Goal: Contribute content: Add original content to the website for others to see

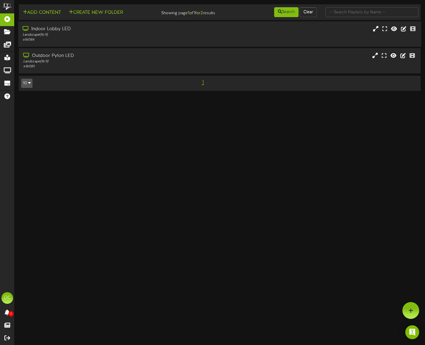
click at [50, 37] on div "Landscape ( 16:9 )" at bounding box center [102, 35] width 159 height 5
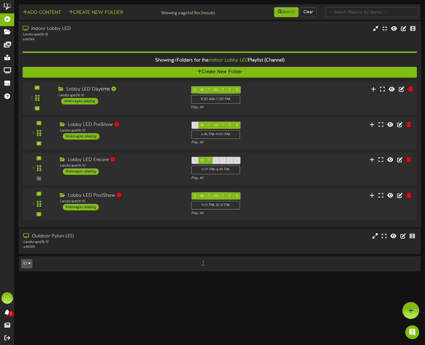
click at [114, 104] on div "Lobby LED Daytime Landscape ( 16:9 ) 4 messages playing" at bounding box center [120, 95] width 133 height 18
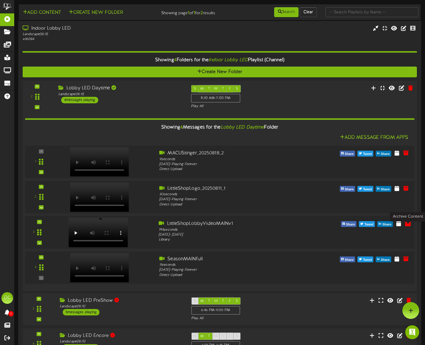
click at [407, 226] on icon at bounding box center [408, 223] width 6 height 6
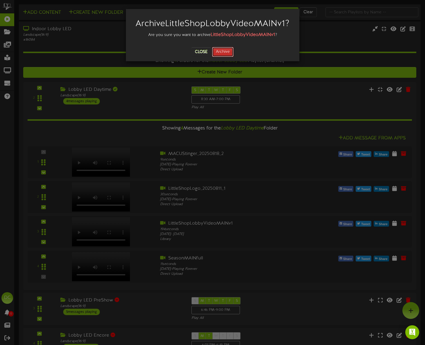
click at [223, 57] on button "Archive" at bounding box center [222, 52] width 21 height 10
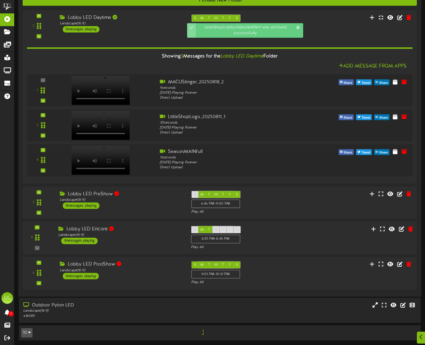
scroll to position [73, 0]
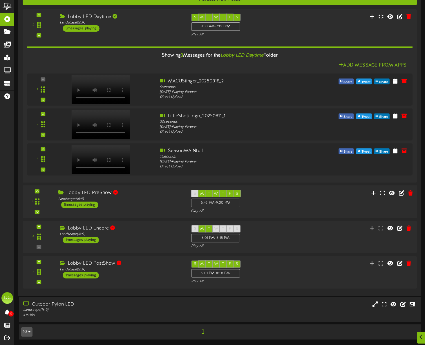
click at [281, 205] on div "S M T W T F S 6:46 PM - 9:00 PM Play All" at bounding box center [237, 202] width 100 height 24
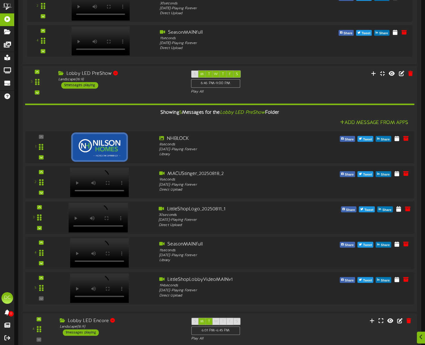
scroll to position [191, 0]
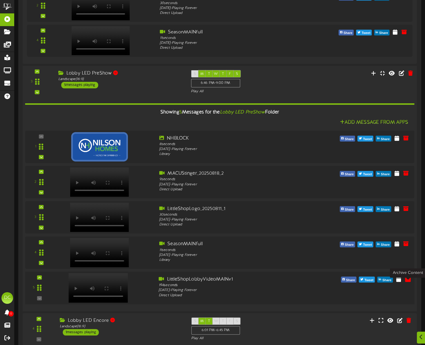
click at [407, 282] on icon at bounding box center [408, 279] width 6 height 6
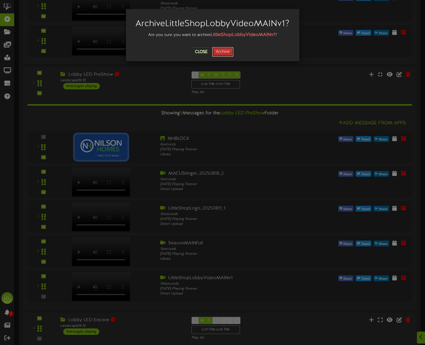
click at [226, 57] on button "Archive" at bounding box center [222, 52] width 21 height 10
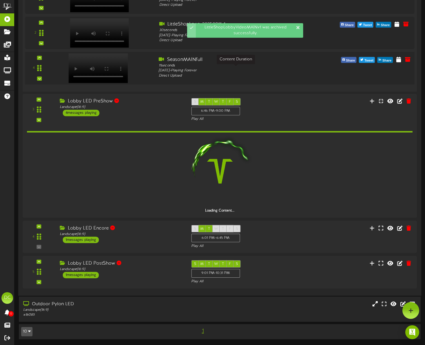
scroll to position [169, 0]
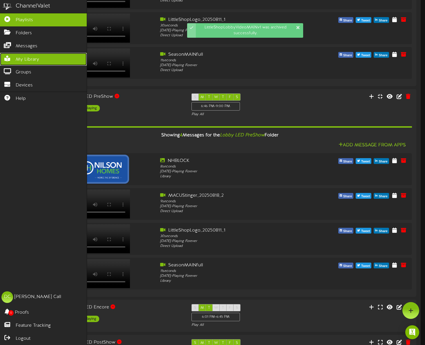
click at [30, 62] on span "My Library" at bounding box center [28, 59] width 24 height 7
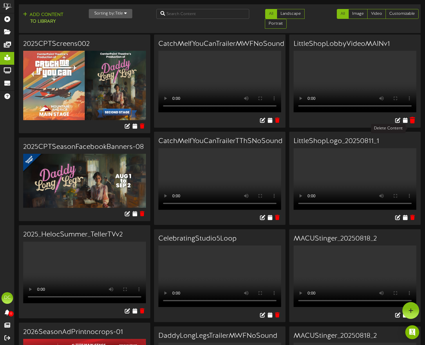
click at [415, 123] on icon at bounding box center [413, 120] width 6 height 6
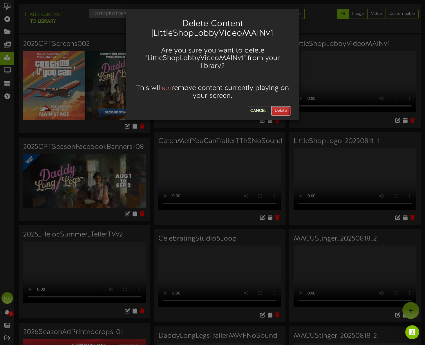
click at [282, 111] on button "Delete" at bounding box center [281, 111] width 20 height 10
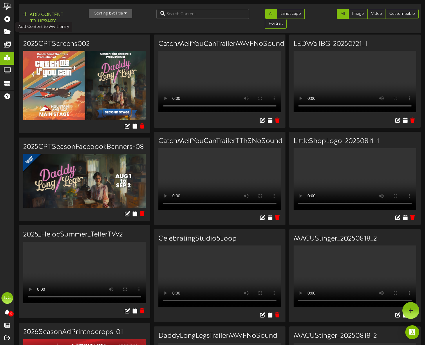
click at [46, 11] on button "Add Content to Library" at bounding box center [43, 18] width 44 height 14
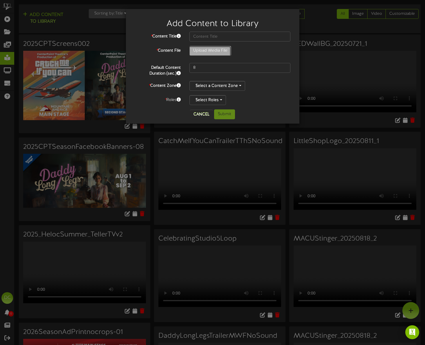
type input "**********"
type input "LittleShopBigLobbyVideov1"
click at [217, 101] on button "Select Roles" at bounding box center [208, 100] width 37 height 10
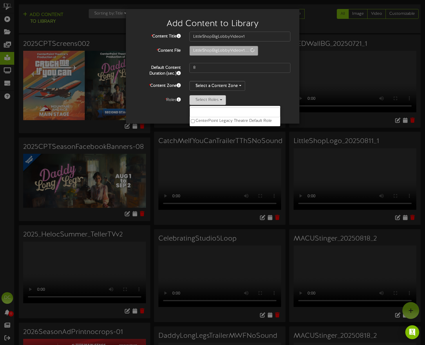
click at [217, 101] on button "Select Roles" at bounding box center [208, 100] width 37 height 10
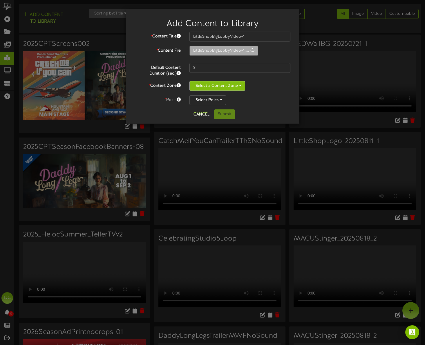
click at [211, 85] on button "Select a Content Zone" at bounding box center [218, 86] width 56 height 10
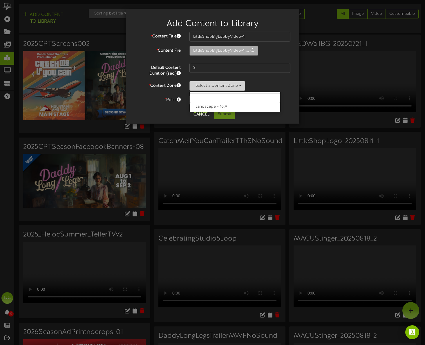
click at [211, 85] on button "Select a Content Zone" at bounding box center [218, 86] width 56 height 10
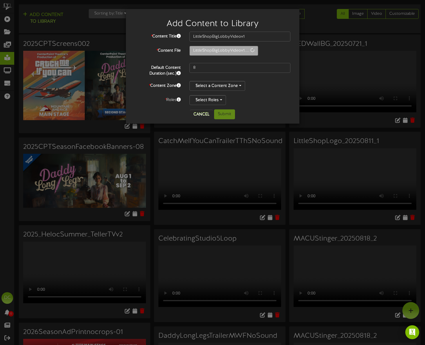
click at [258, 89] on div "Select a Content Zone Landscape - 16:9" at bounding box center [240, 86] width 101 height 10
click at [273, 113] on div "Cancel Submit" at bounding box center [212, 114] width 165 height 10
type input "222"
click at [248, 36] on input "LittleShopBigLobbyVideov1" at bounding box center [240, 37] width 101 height 10
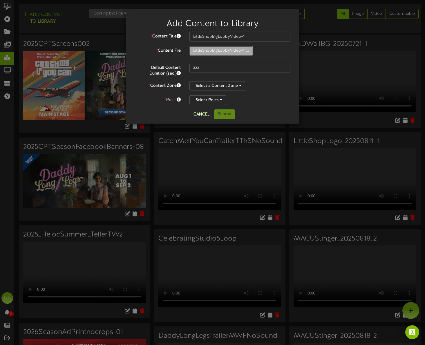
type input "**********"
click at [201, 116] on button "Cancel" at bounding box center [201, 114] width 23 height 9
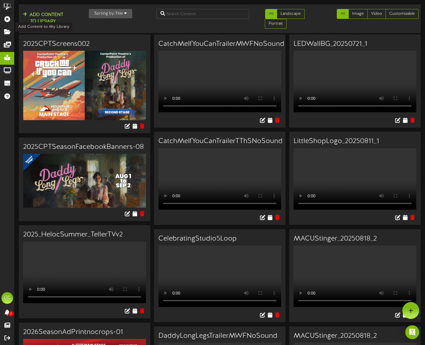
click at [51, 18] on button "Add Content to Library" at bounding box center [43, 18] width 44 height 14
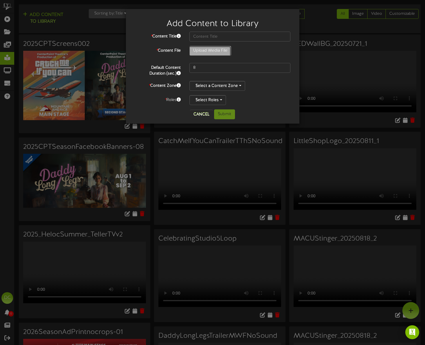
type input "**********"
type input "LittleShopBigLobbyVideov1"
type input "222"
click at [225, 87] on button "Select a Content Zone" at bounding box center [218, 86] width 56 height 10
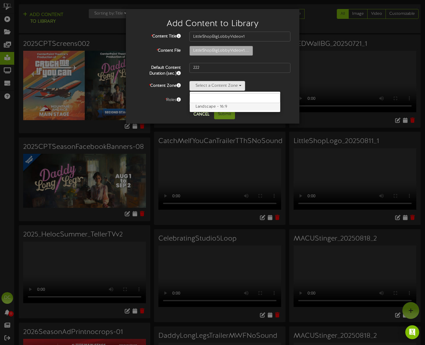
click at [217, 108] on label "Landscape - 16:9" at bounding box center [235, 107] width 91 height 8
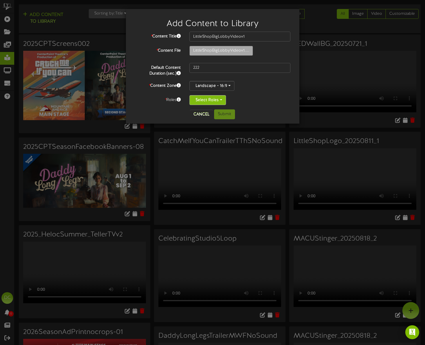
click at [203, 104] on button "Select Roles" at bounding box center [208, 100] width 37 height 10
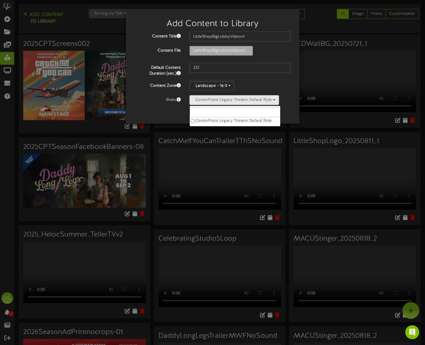
click at [257, 84] on div "Landscape - 16:9 Landscape - 16:9" at bounding box center [240, 86] width 101 height 10
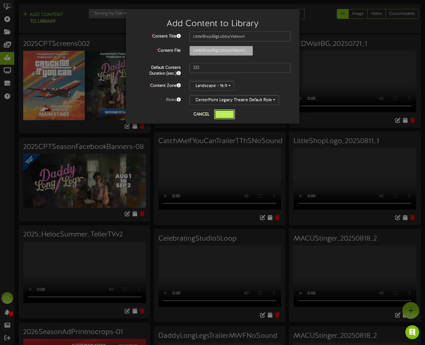
click at [227, 114] on button "Submit" at bounding box center [224, 114] width 21 height 10
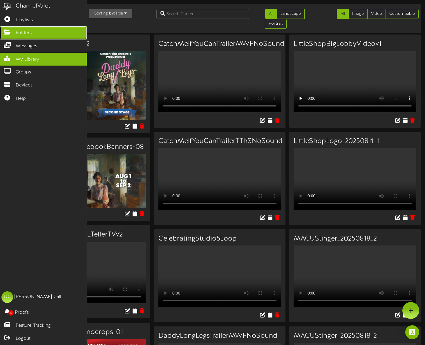
click at [19, 31] on span "Folders" at bounding box center [24, 33] width 16 height 7
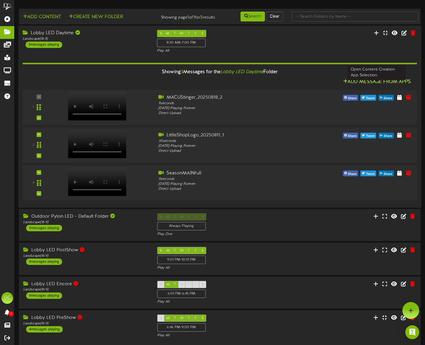
click at [371, 86] on button "Add Message From Apps" at bounding box center [377, 81] width 71 height 7
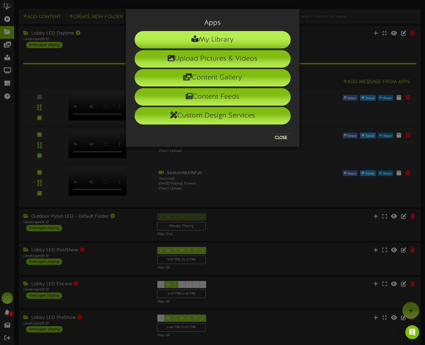
click at [188, 40] on li "My Library" at bounding box center [213, 39] width 156 height 17
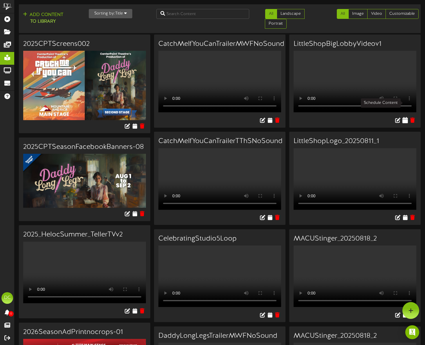
click at [405, 117] on icon at bounding box center [406, 120] width 6 height 6
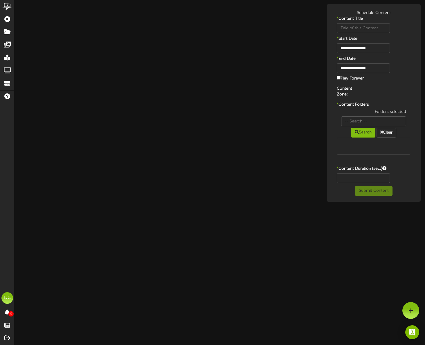
type input "LittleShopBigLobbyVideov1"
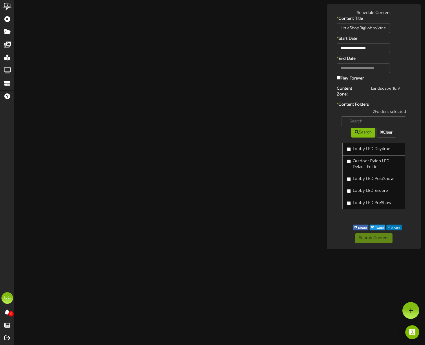
click at [338, 237] on div "Submit Content" at bounding box center [373, 238] width 91 height 10
click at [318, 234] on div "**********" at bounding box center [220, 126] width 411 height 245
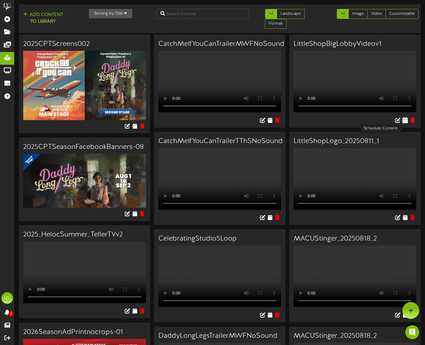
click at [406, 123] on icon at bounding box center [406, 120] width 6 height 6
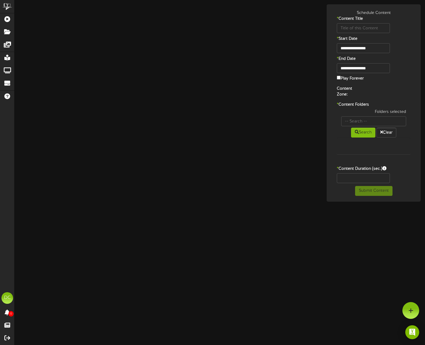
type input "LittleShopBigLobbyVideov1"
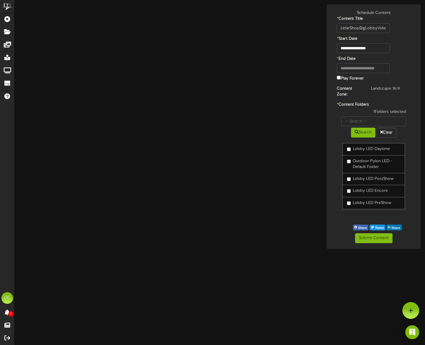
click at [351, 202] on label "Lobby LED PreShow" at bounding box center [369, 203] width 44 height 6
click at [376, 242] on button "Submit Content" at bounding box center [373, 238] width 37 height 10
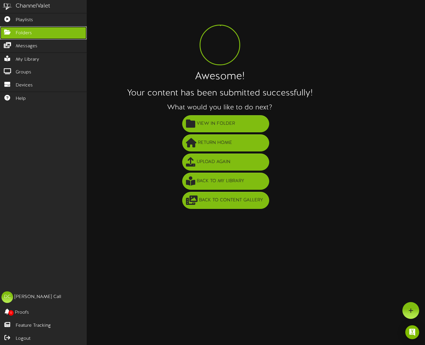
click at [8, 34] on icon at bounding box center [7, 31] width 15 height 4
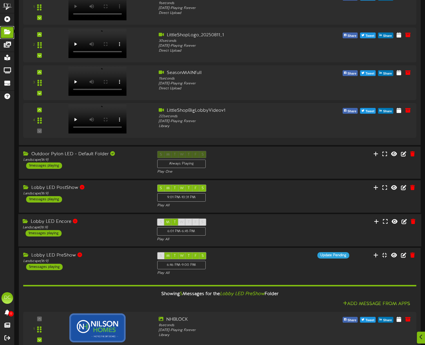
scroll to position [104, 0]
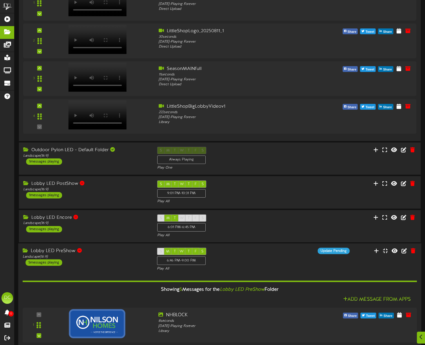
click at [98, 265] on div "Lobby LED PreShow Landscape ( 16:9 ) 5 messages playing" at bounding box center [85, 257] width 134 height 18
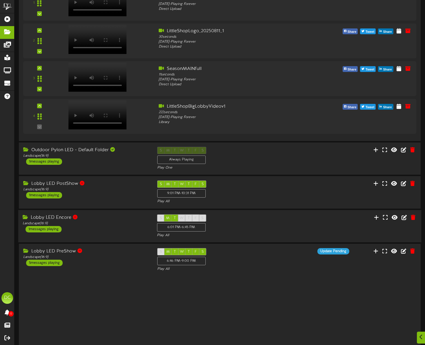
scroll to position [63, 0]
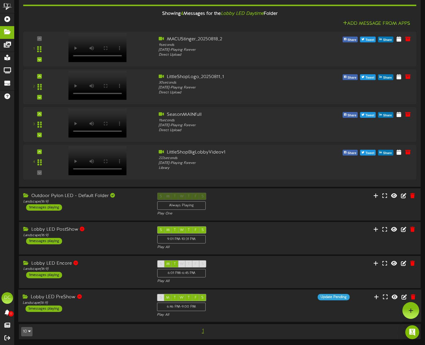
click at [108, 306] on div "Lobby LED PreShow Landscape ( 16:9 ) 5 messages playing" at bounding box center [85, 303] width 134 height 18
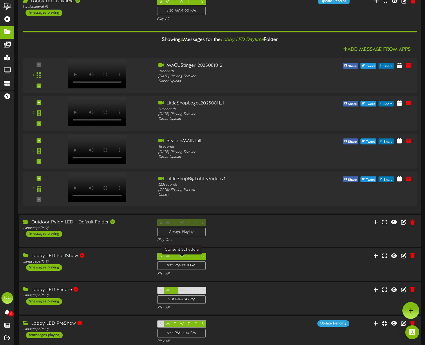
scroll to position [0, 0]
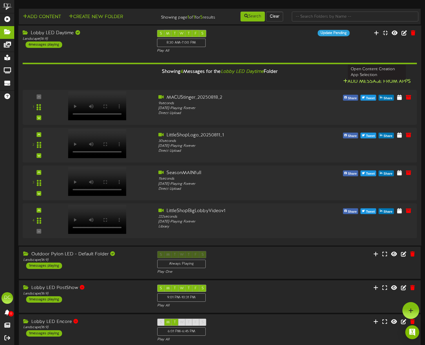
click at [357, 85] on button "Add Message From Apps" at bounding box center [377, 81] width 71 height 7
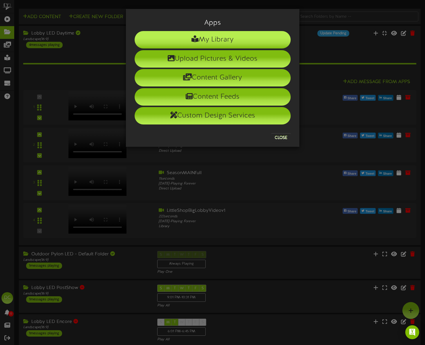
click at [210, 37] on li "My Library" at bounding box center [213, 39] width 156 height 17
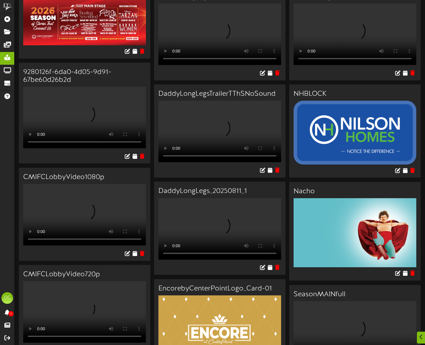
scroll to position [340, 0]
click at [404, 173] on icon at bounding box center [406, 170] width 6 height 6
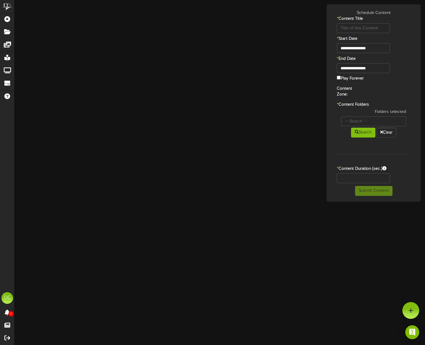
type input "NHBLOCK"
type input "8"
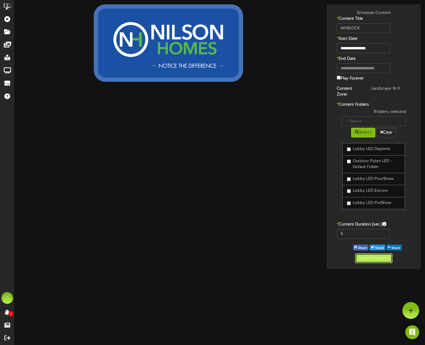
click at [375, 259] on button "Submit Content" at bounding box center [373, 258] width 37 height 10
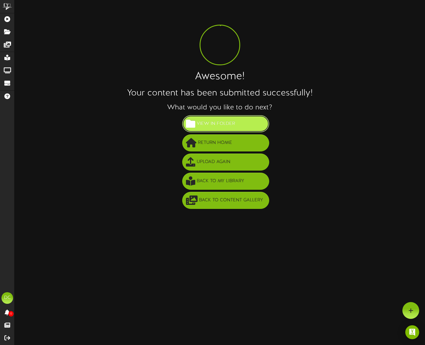
click at [215, 121] on span "View in Folder" at bounding box center [215, 124] width 41 height 10
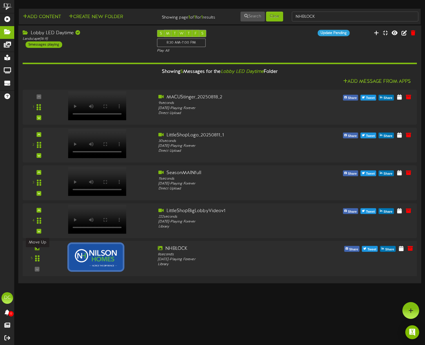
click at [37, 250] on icon at bounding box center [37, 248] width 3 height 3
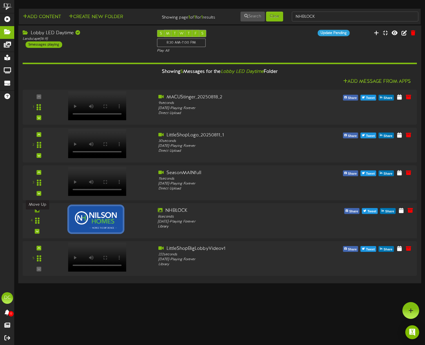
click at [37, 212] on icon at bounding box center [37, 210] width 3 height 3
